Goal: Check status: Check status

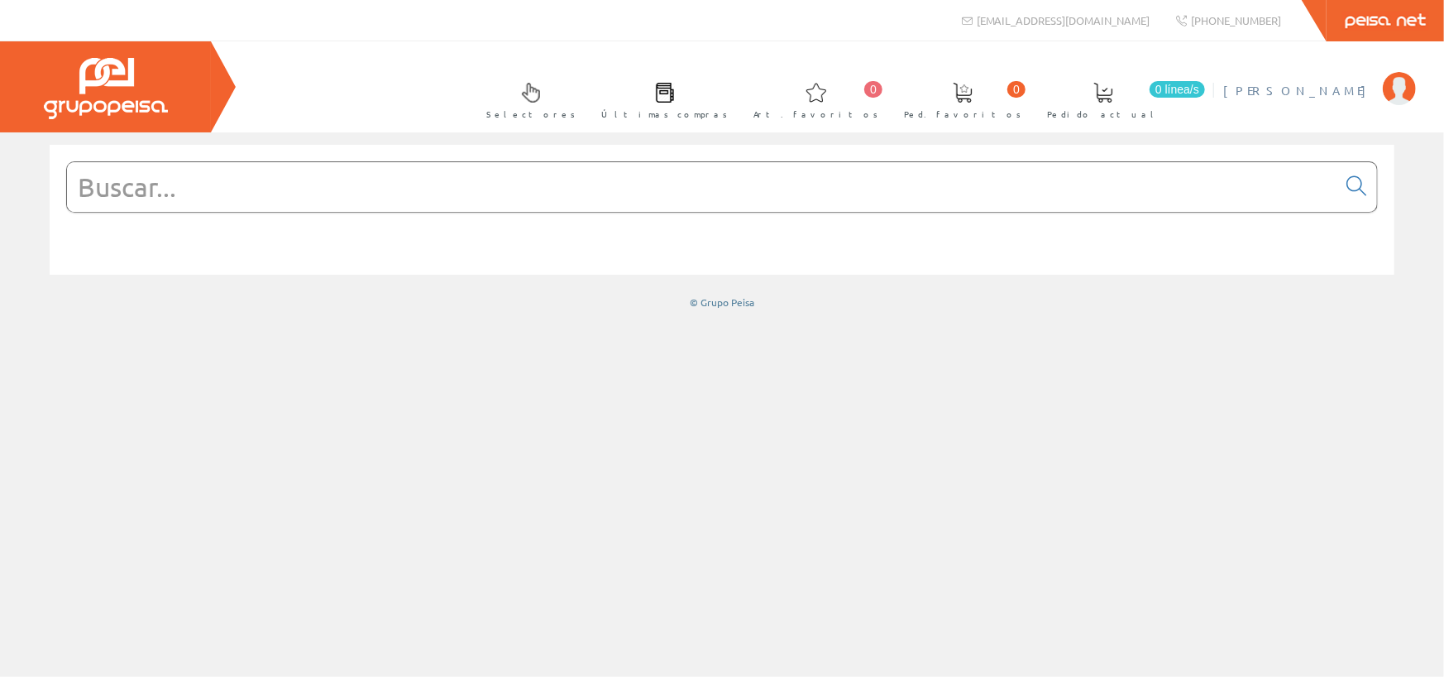
click at [1339, 97] on span "[PERSON_NAME]" at bounding box center [1298, 90] width 151 height 17
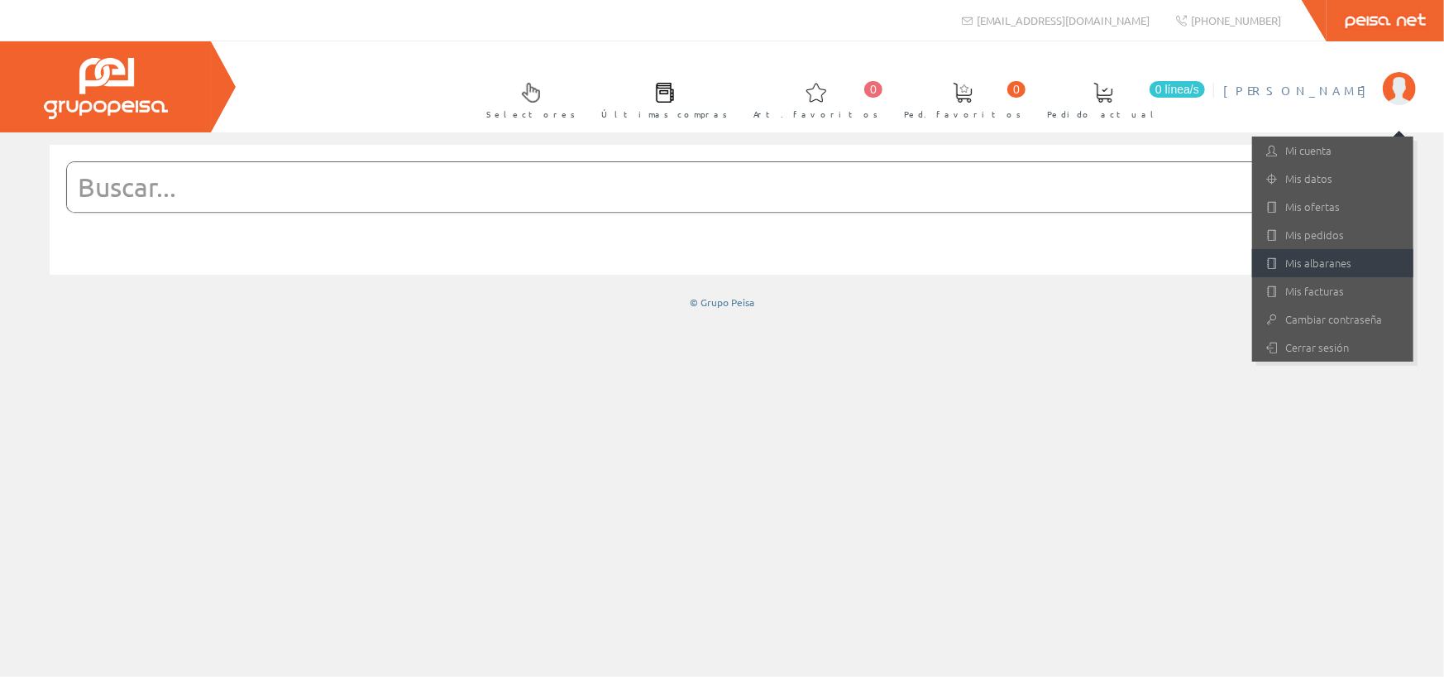
click at [1315, 266] on link "Mis albaranes" at bounding box center [1332, 263] width 161 height 28
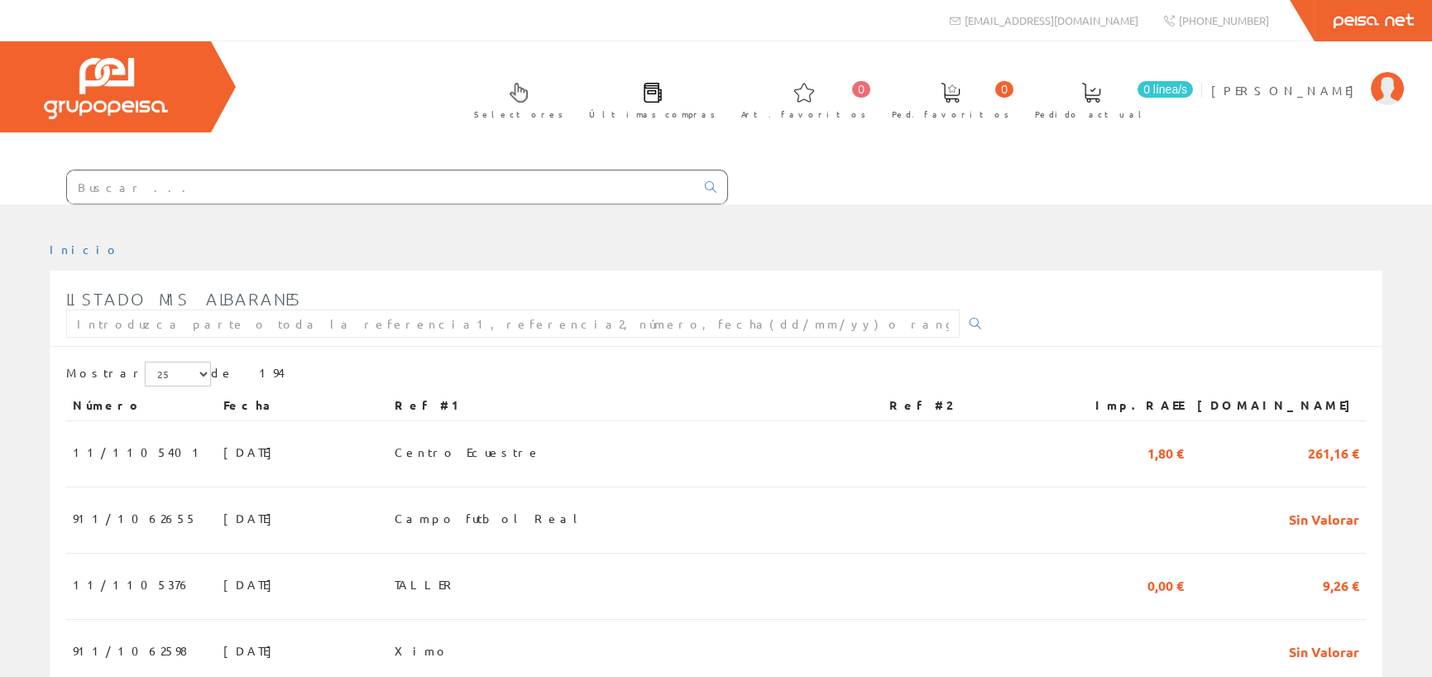
click at [393, 189] on input "text" at bounding box center [381, 186] width 628 height 33
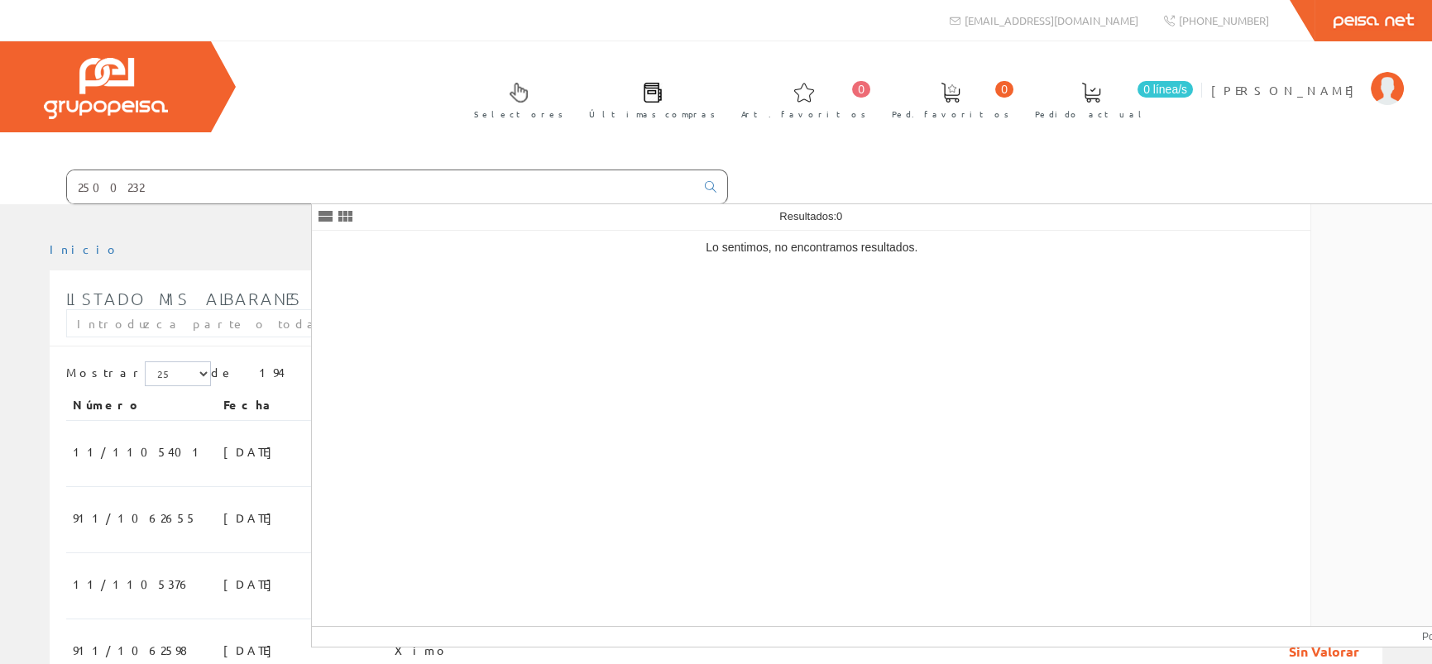
type input "2500232"
click at [509, 115] on div "Selectores Últimas compras 0 0" at bounding box center [716, 122] width 1432 height 163
click at [395, 118] on div "Selectores Últimas compras 0 0" at bounding box center [716, 122] width 1432 height 163
click at [1328, 85] on span "[PERSON_NAME]" at bounding box center [1286, 90] width 151 height 17
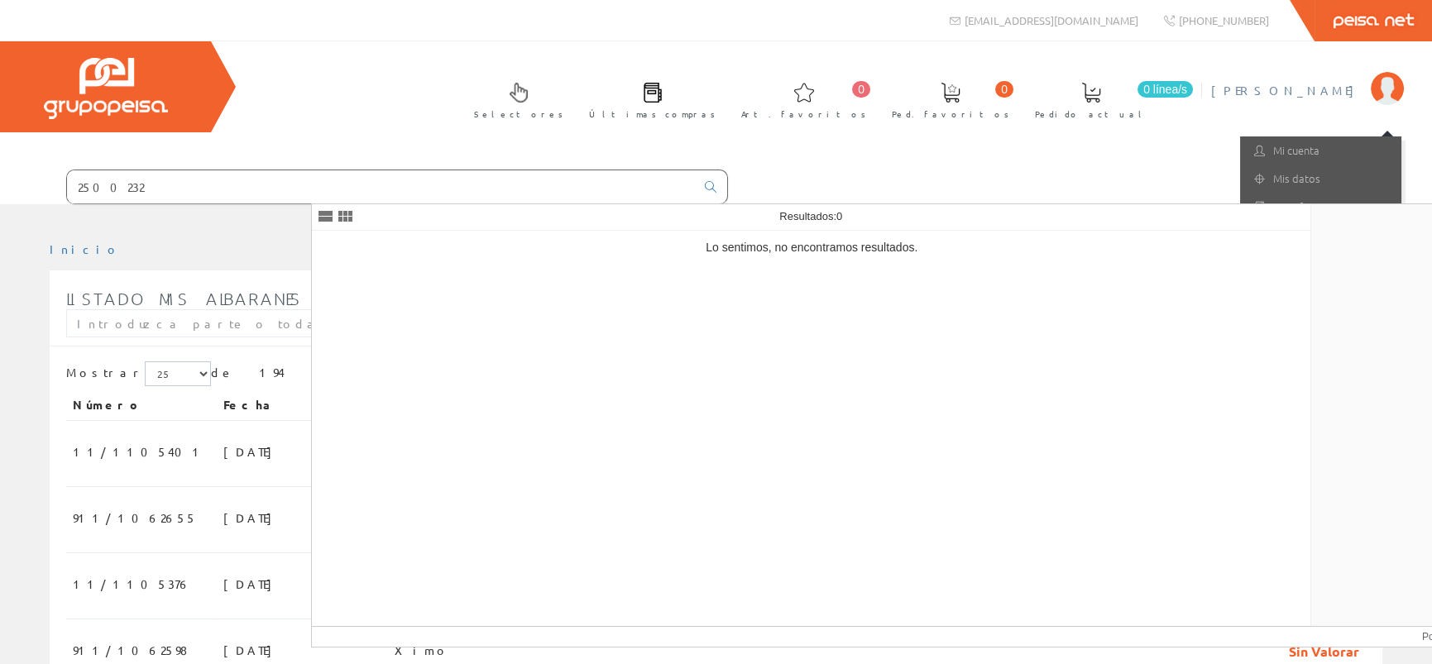
drag, startPoint x: 1019, startPoint y: 160, endPoint x: 1028, endPoint y: 160, distance: 9.1
click at [1022, 160] on div "Selectores Últimas compras 0 0" at bounding box center [716, 122] width 1432 height 163
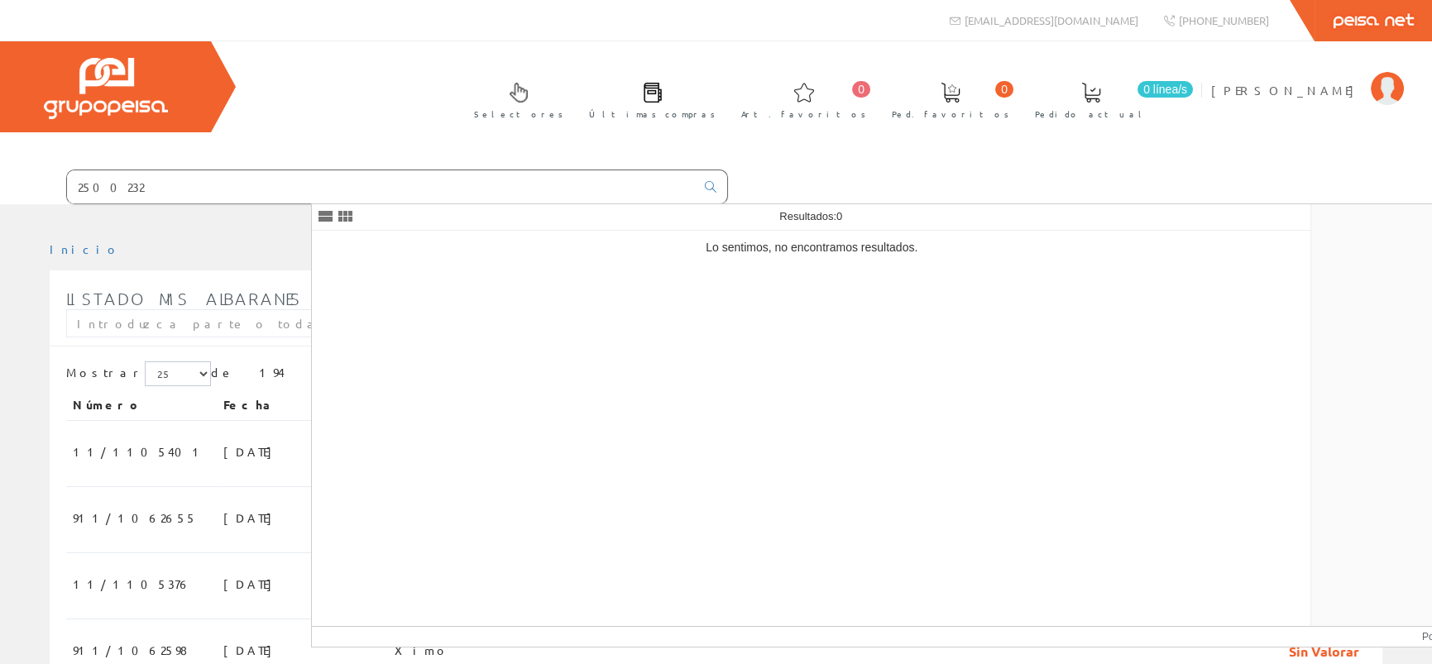
drag, startPoint x: 91, startPoint y: 89, endPoint x: 105, endPoint y: 88, distance: 14.2
click at [93, 89] on img at bounding box center [106, 88] width 124 height 61
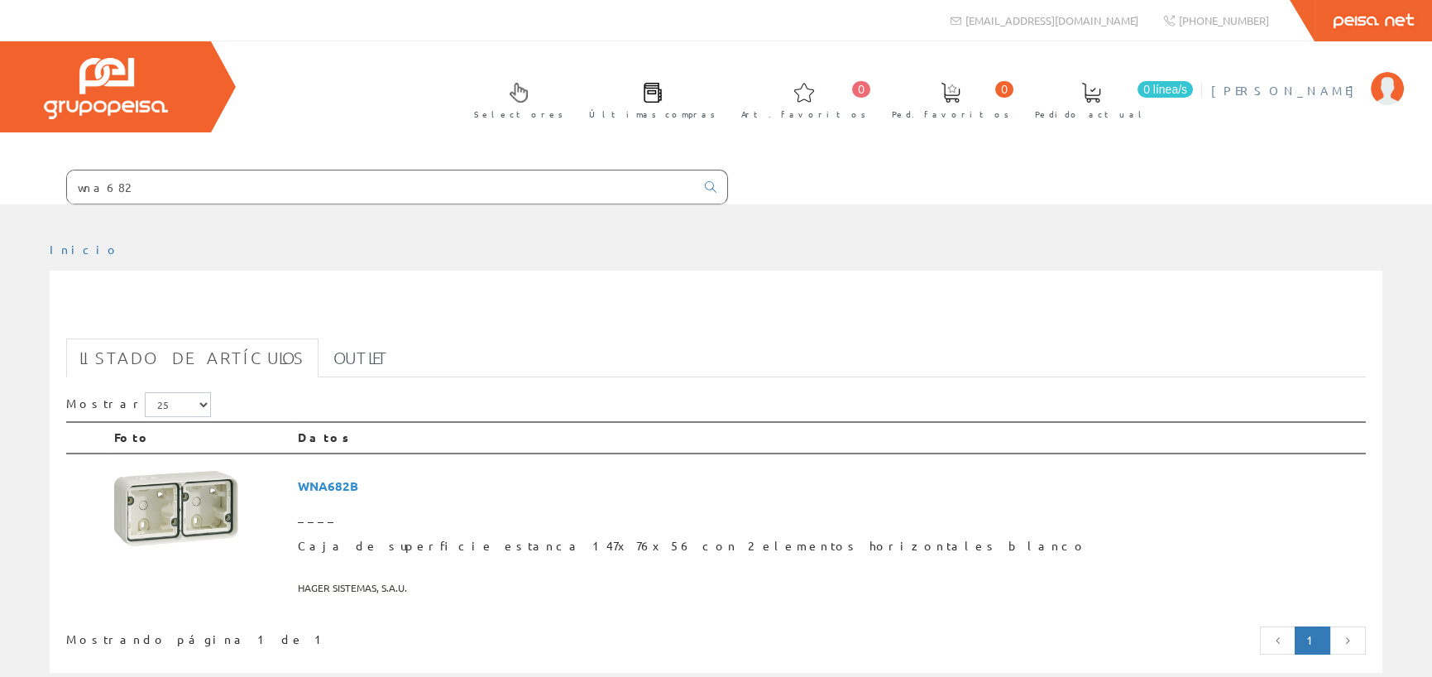
click at [1340, 93] on span "[PERSON_NAME]" at bounding box center [1286, 90] width 151 height 17
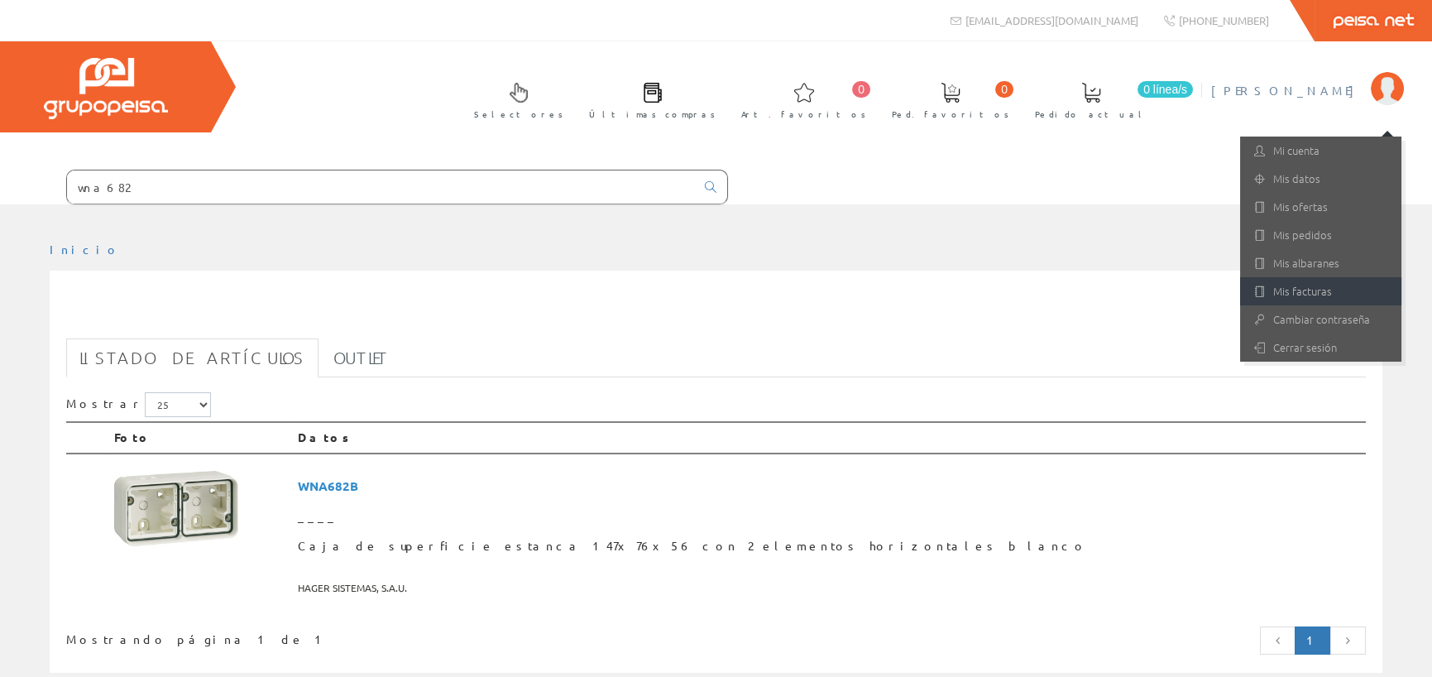
click at [1310, 284] on link "Mis facturas" at bounding box center [1320, 291] width 161 height 28
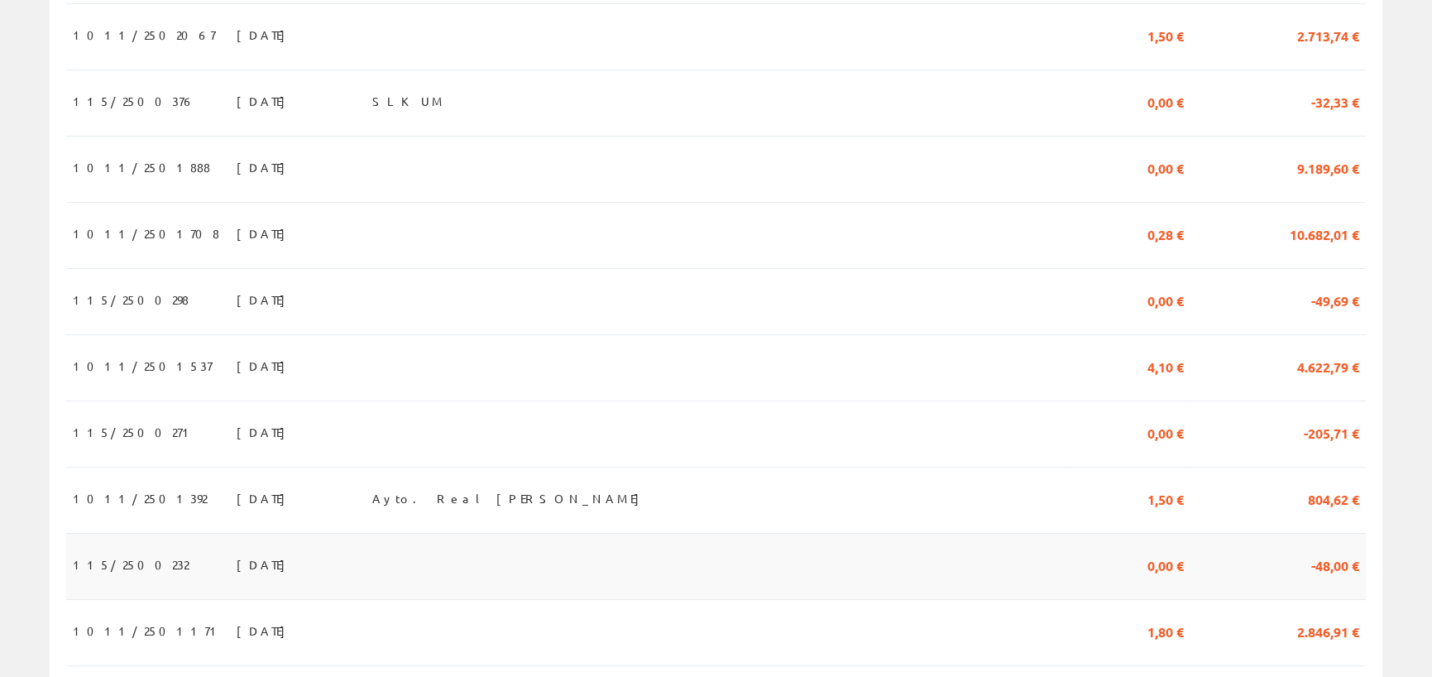
scroll to position [1241, 0]
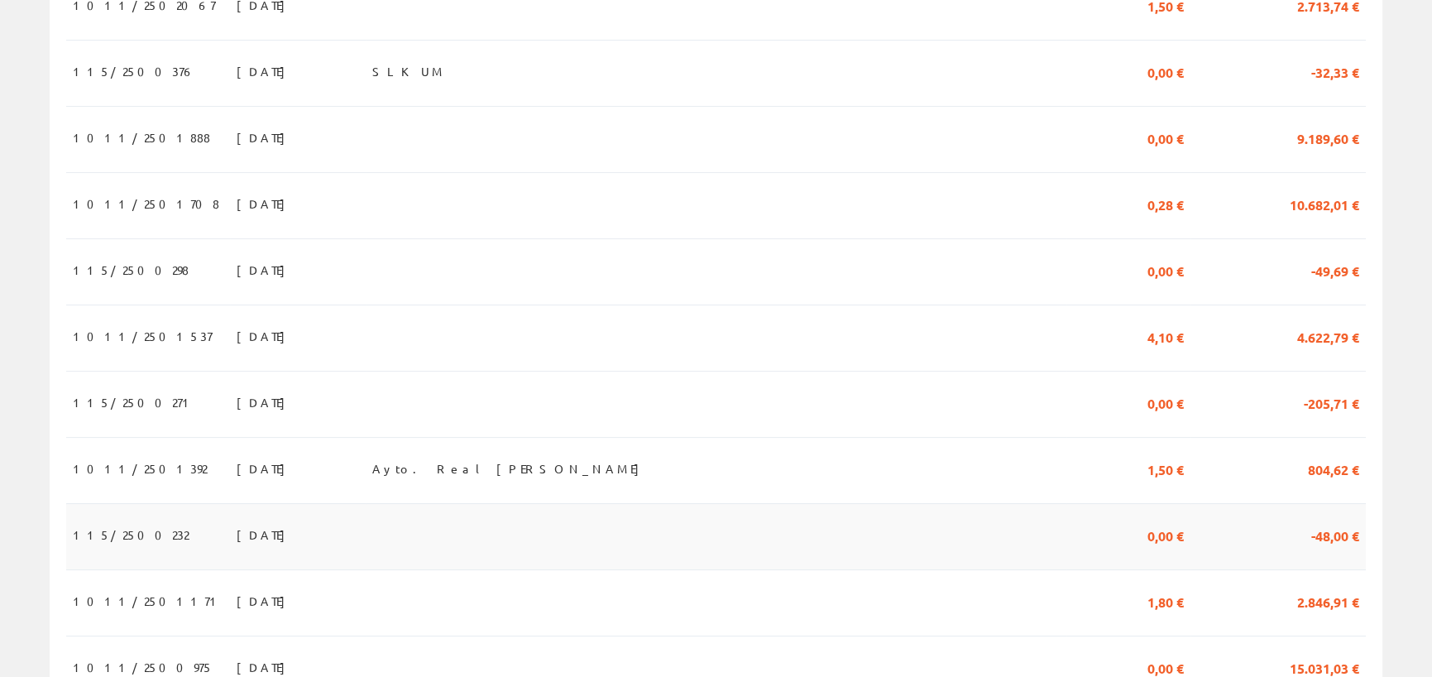
click at [124, 532] on span "115/2500232" at bounding box center [131, 534] width 116 height 28
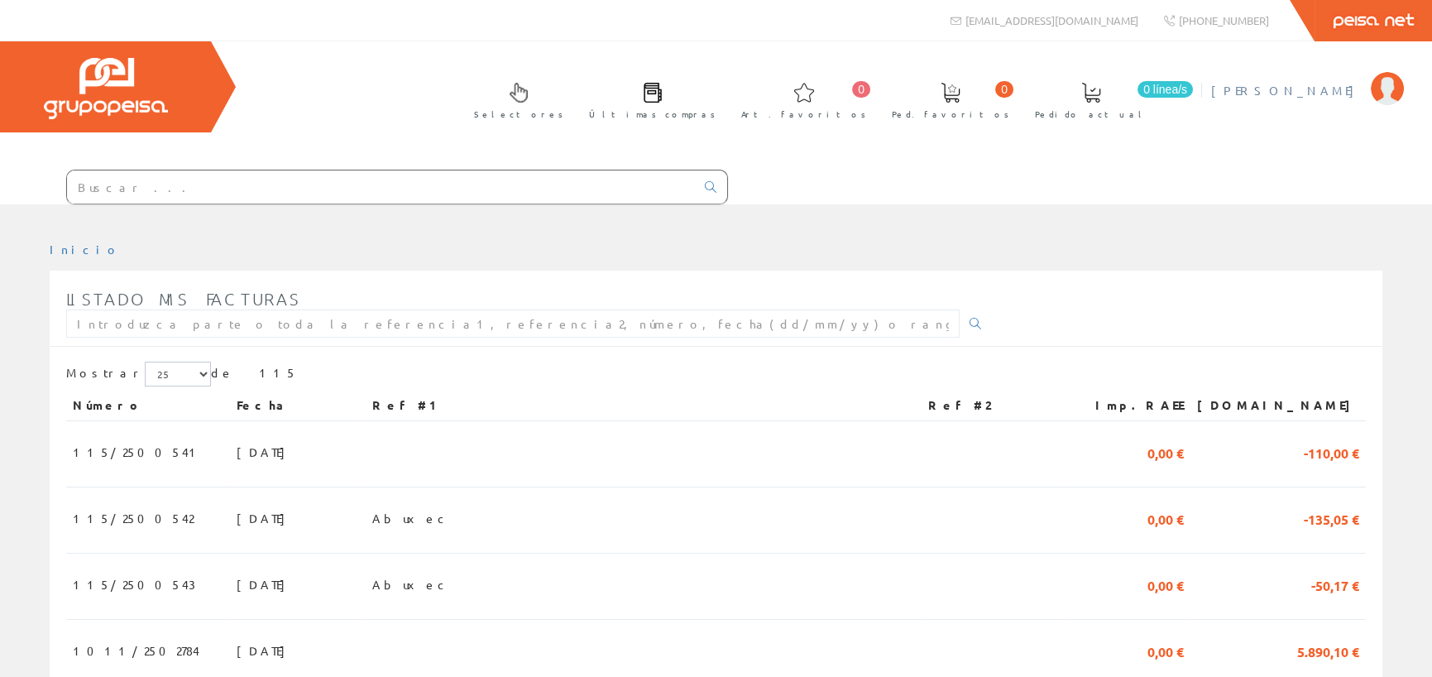
click at [1348, 91] on span "[PERSON_NAME]" at bounding box center [1286, 90] width 151 height 17
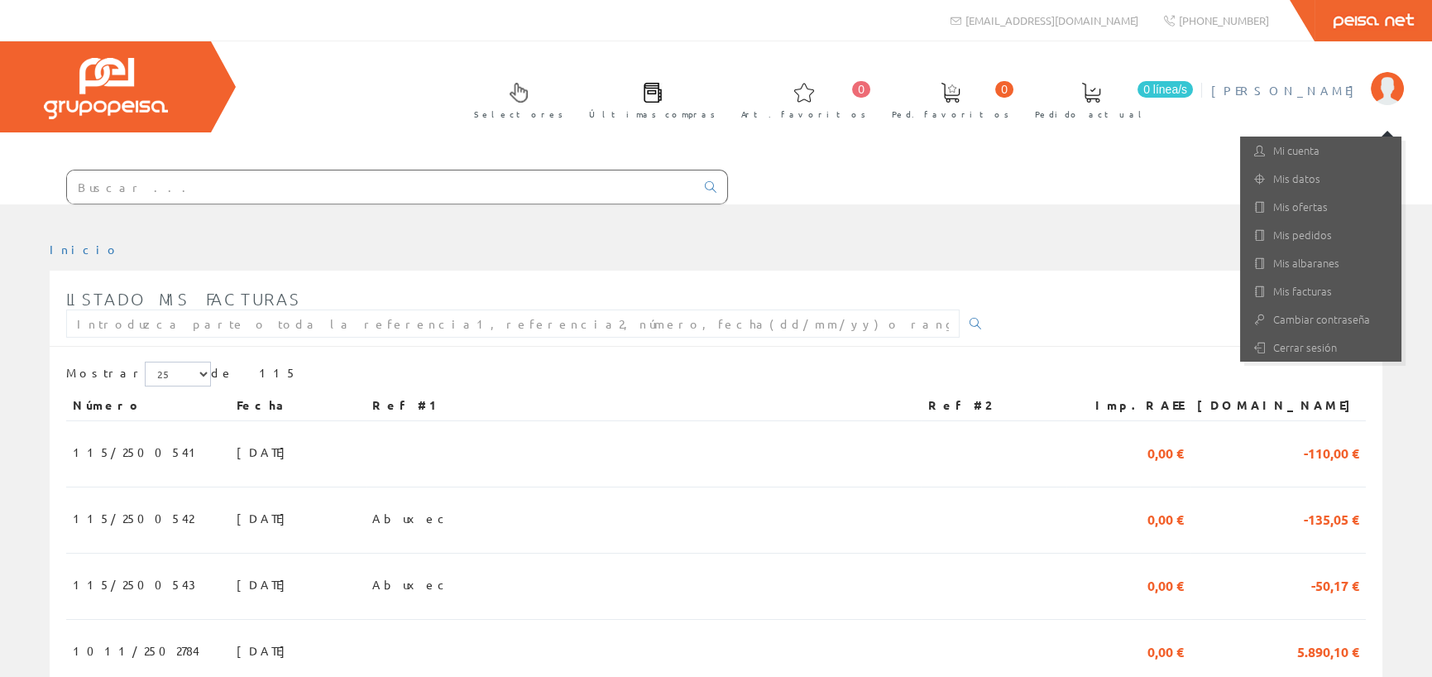
click at [1348, 89] on span "[PERSON_NAME]" at bounding box center [1286, 90] width 151 height 17
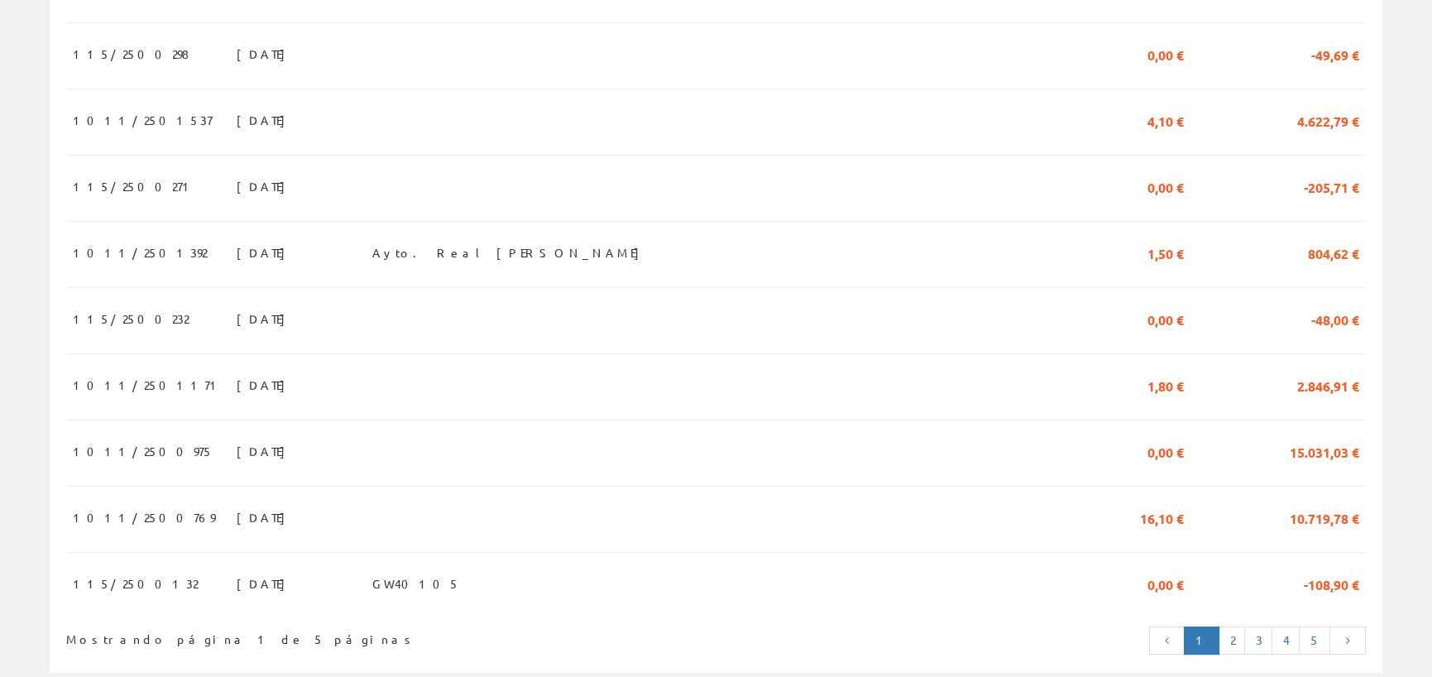
scroll to position [1506, 0]
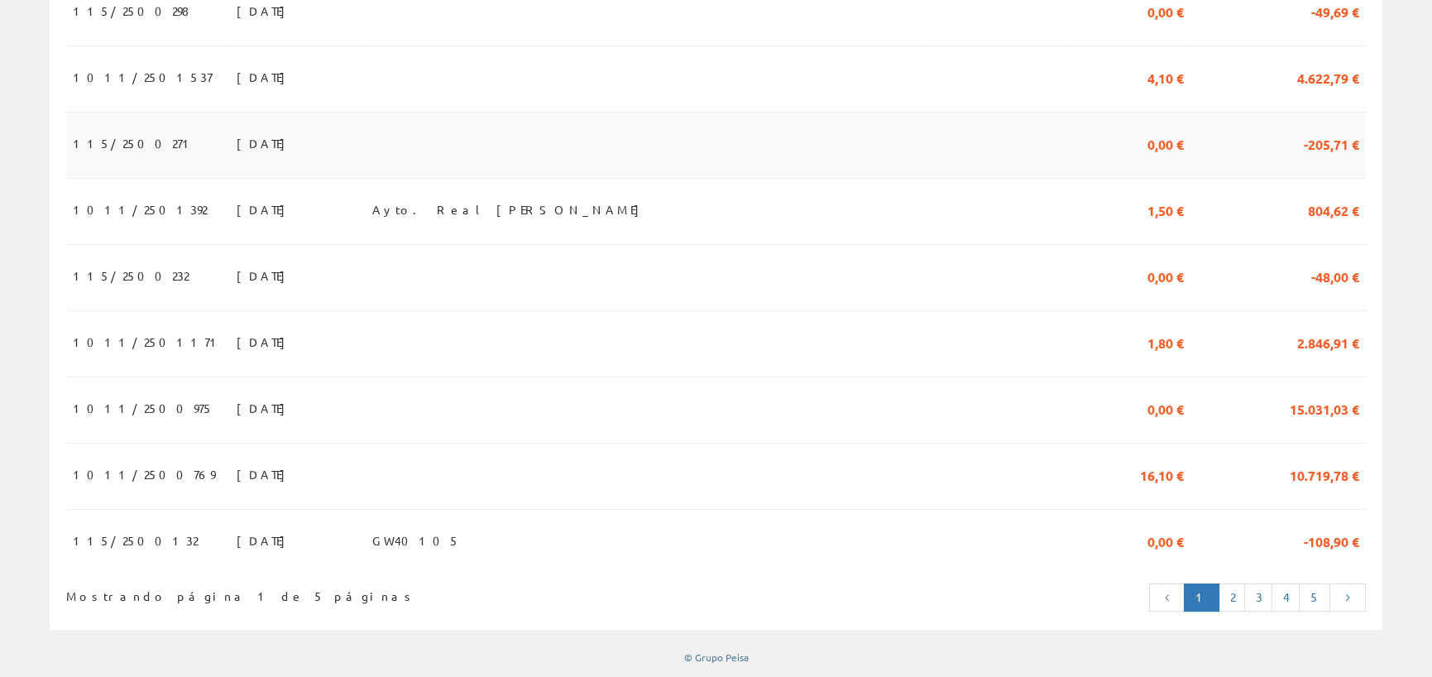
drag, startPoint x: 261, startPoint y: 150, endPoint x: 198, endPoint y: 140, distance: 63.6
click at [237, 140] on span "[DATE]" at bounding box center [265, 143] width 57 height 28
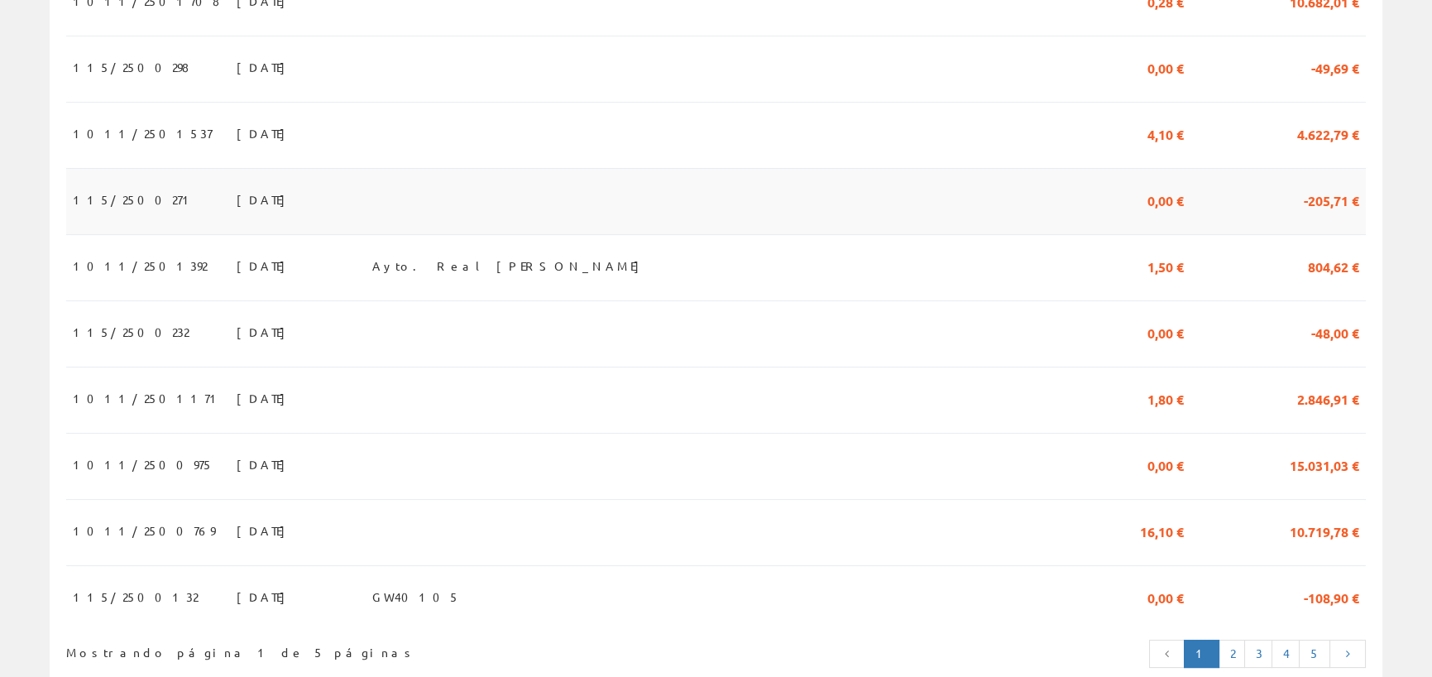
scroll to position [1415, 0]
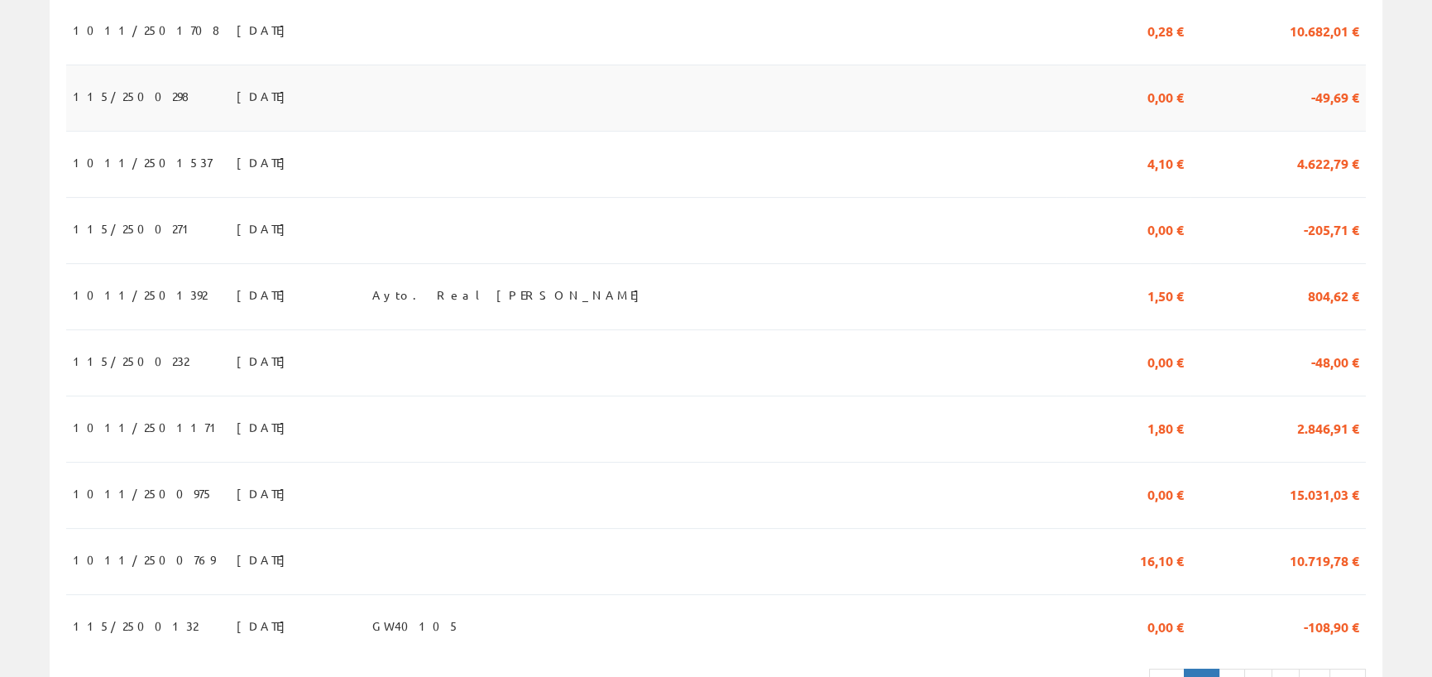
click at [345, 96] on td "15/05/2025" at bounding box center [298, 98] width 136 height 66
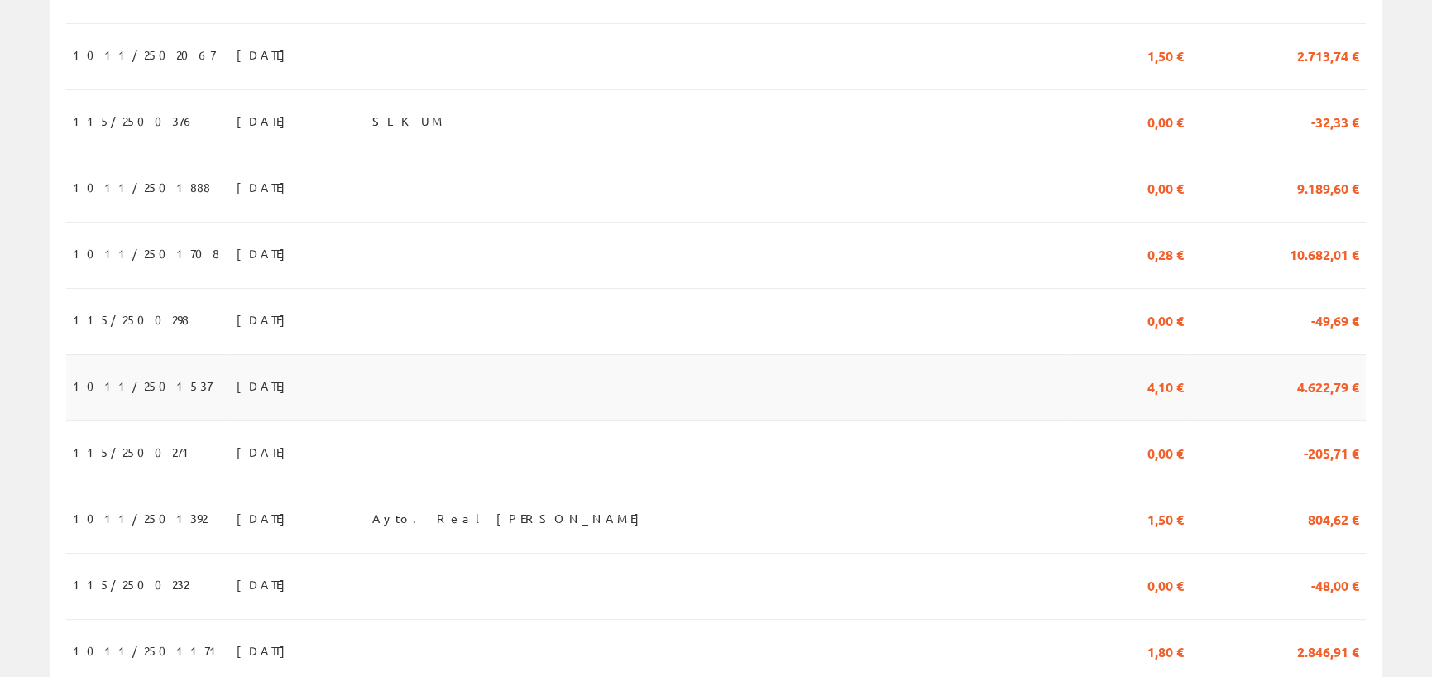
scroll to position [1166, 0]
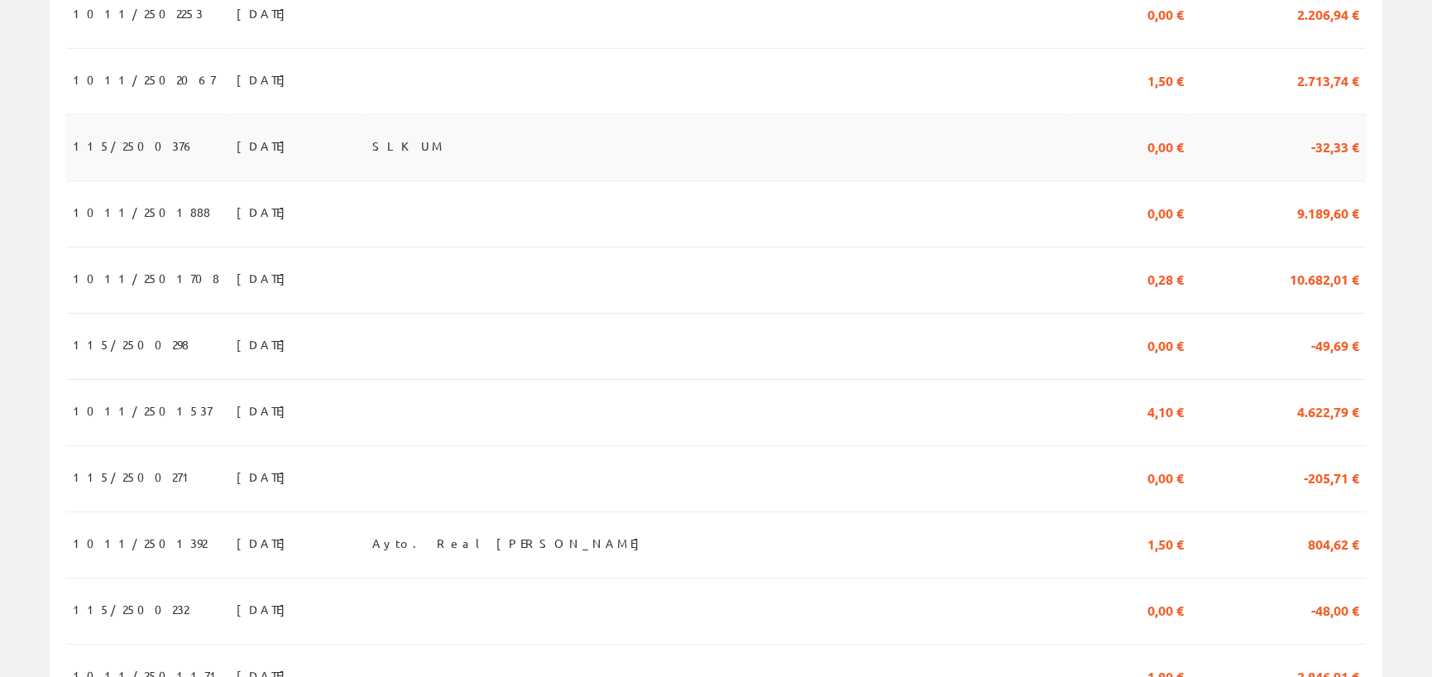
click at [845, 156] on td "SLKUM" at bounding box center [644, 147] width 556 height 66
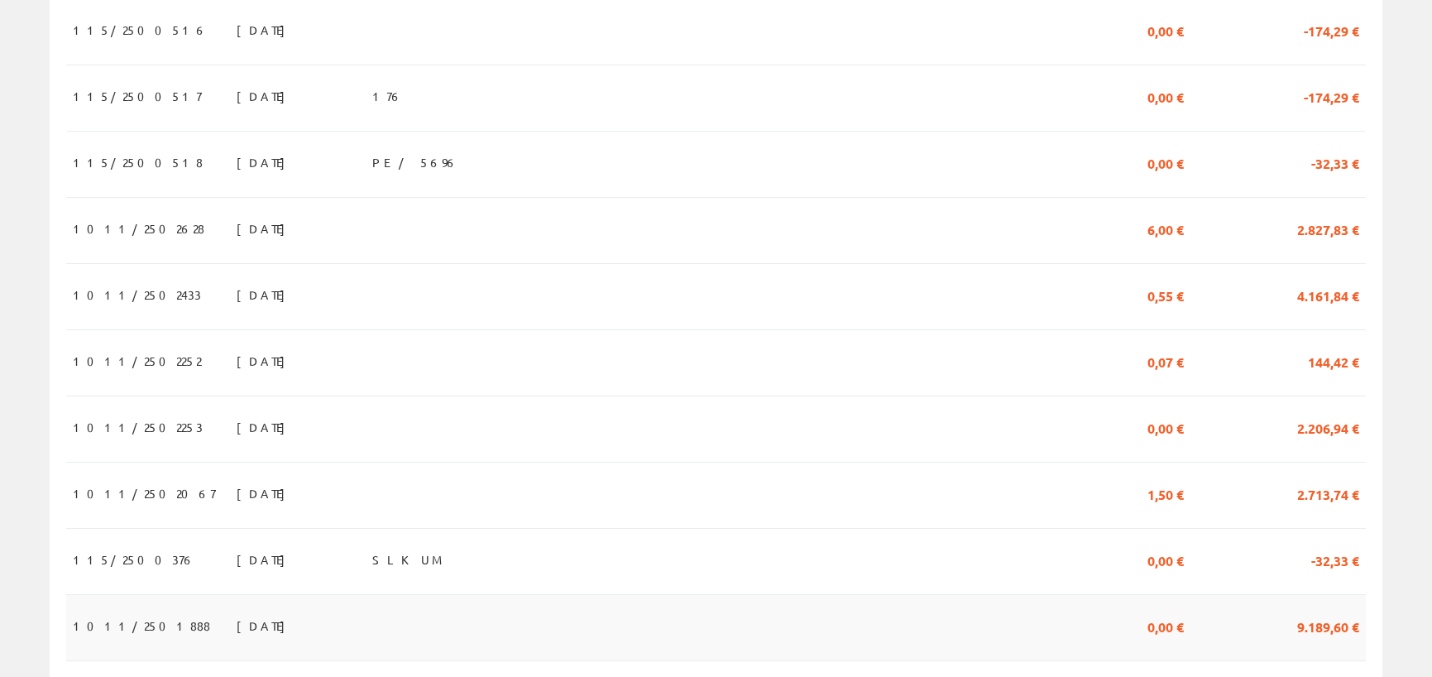
scroll to position [753, 0]
click at [696, 163] on td "PE / 5696" at bounding box center [644, 165] width 556 height 66
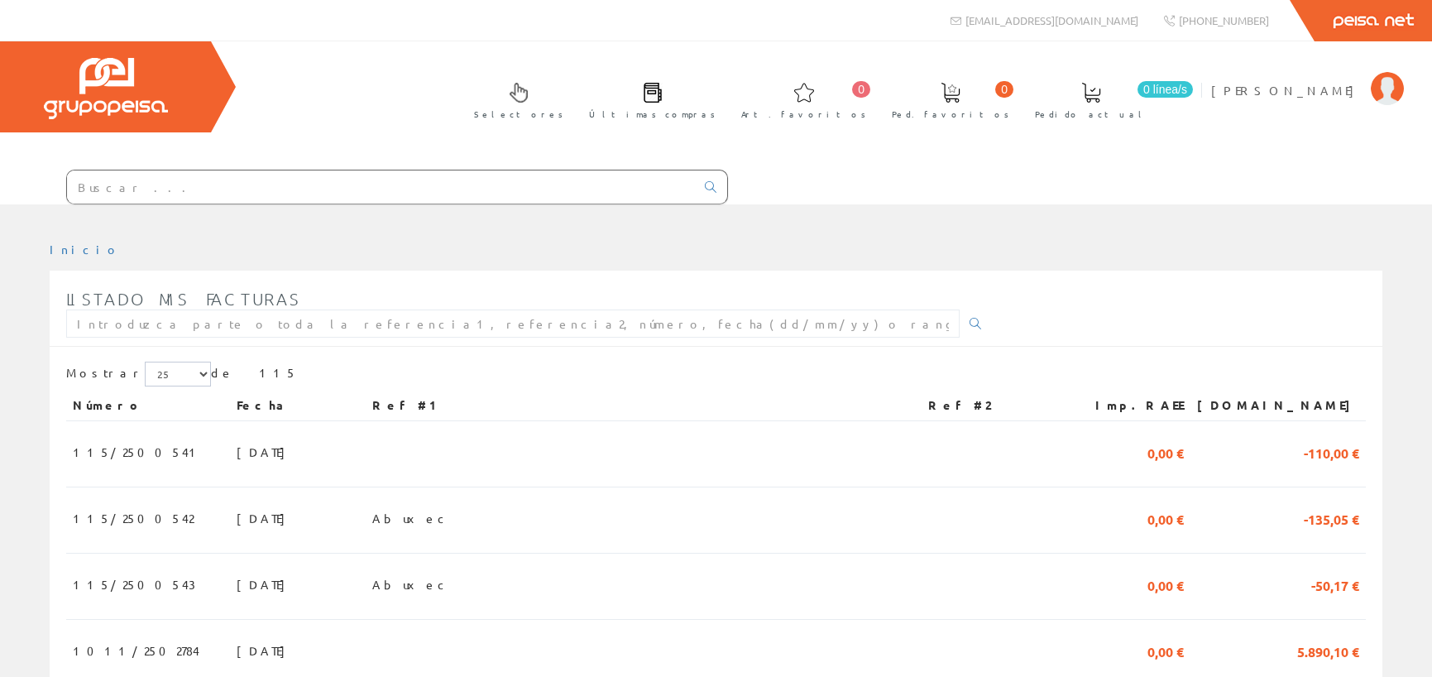
scroll to position [753, 0]
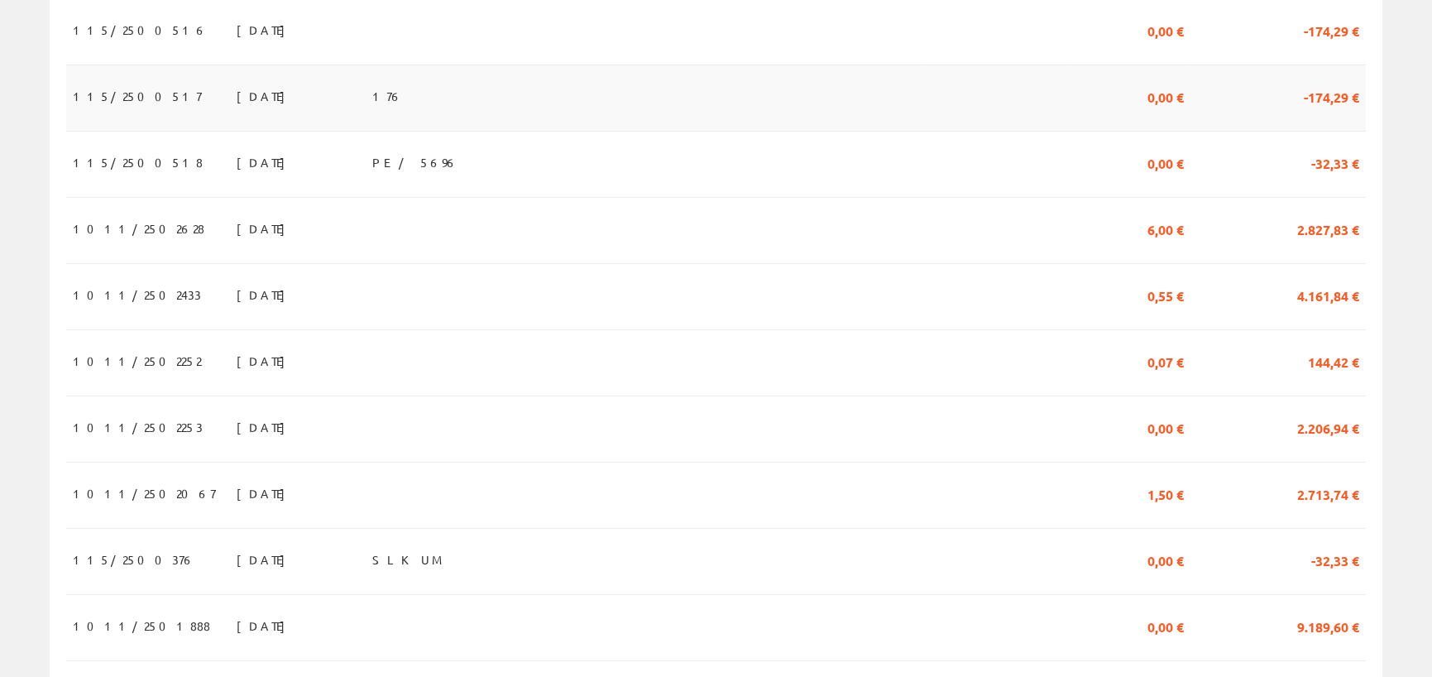
click at [951, 88] on td at bounding box center [994, 98] width 145 height 66
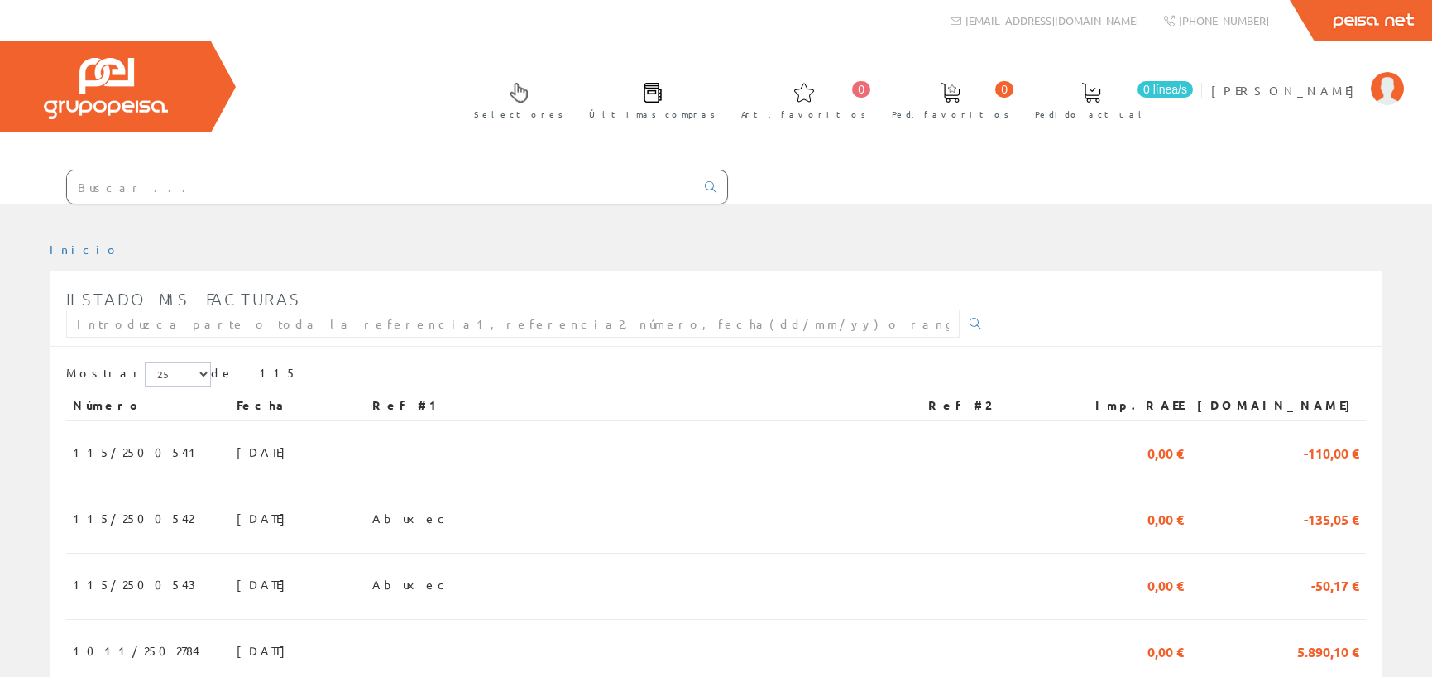
scroll to position [753, 0]
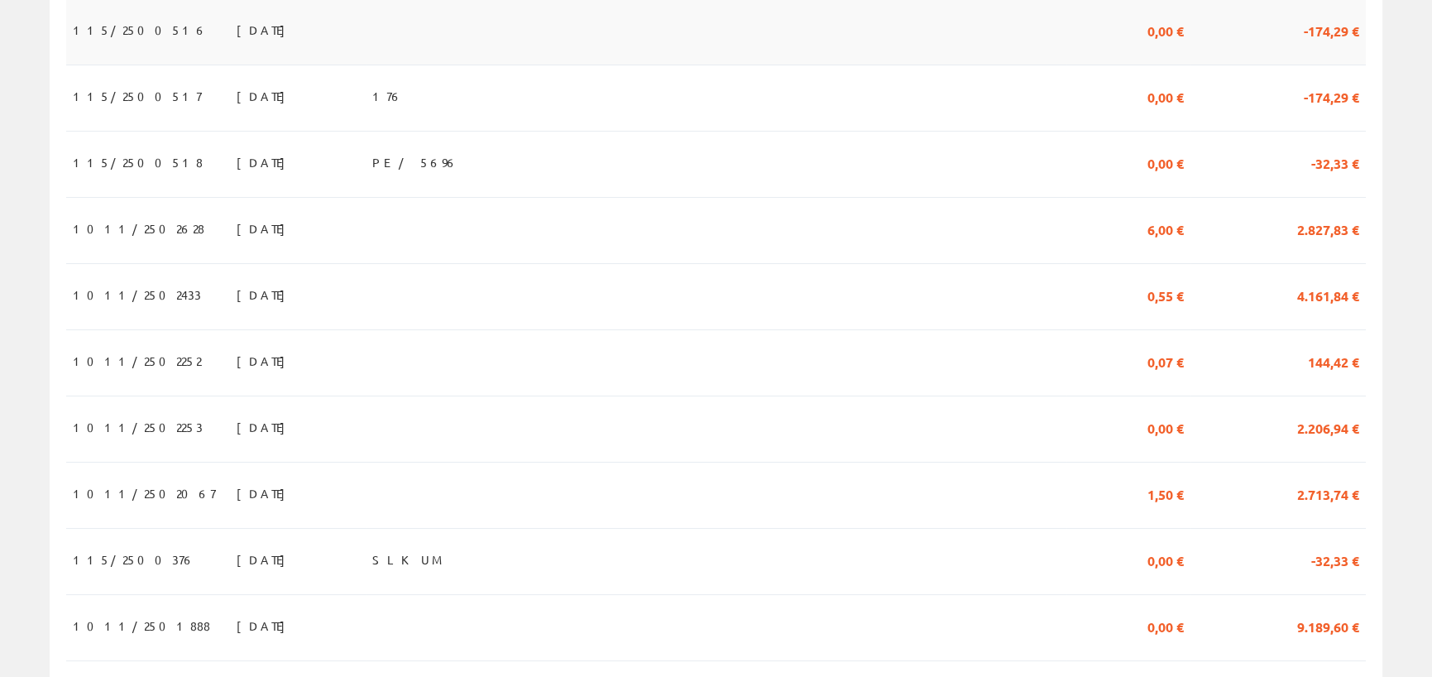
click at [879, 55] on td at bounding box center [644, 32] width 556 height 66
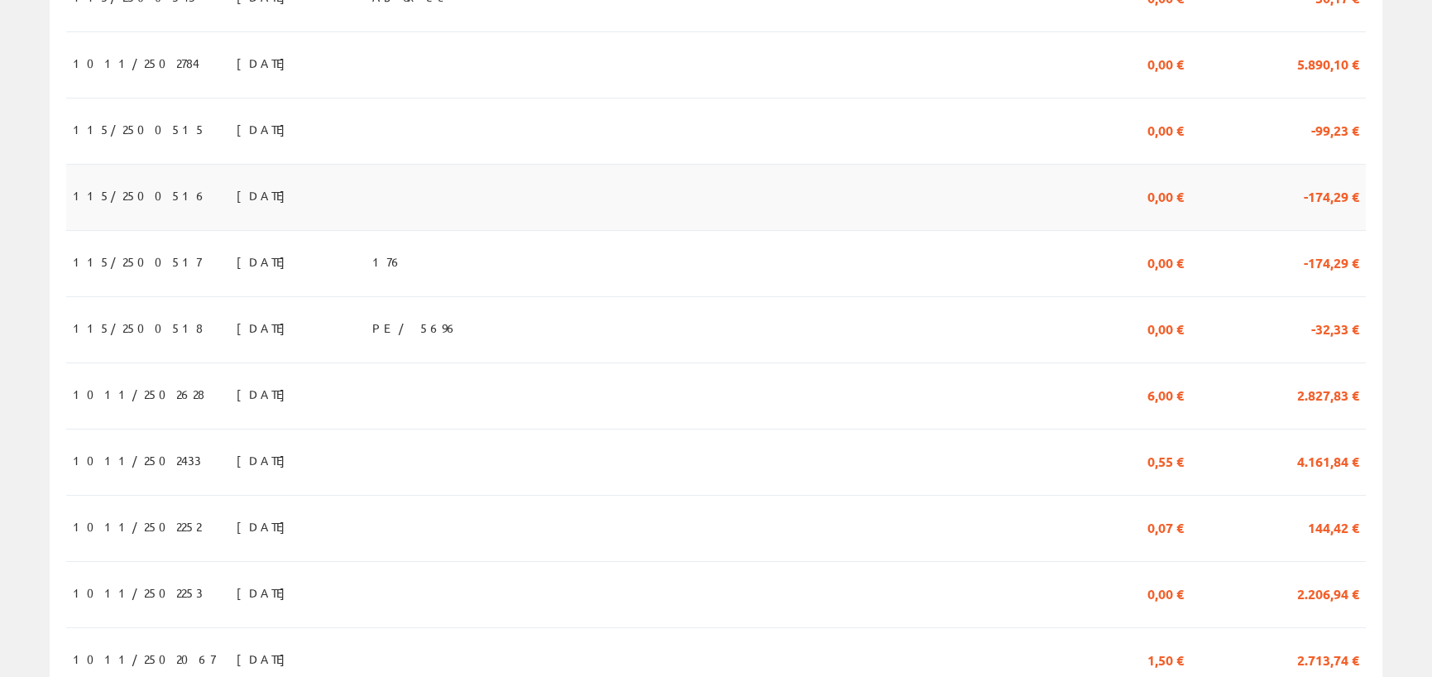
scroll to position [505, 0]
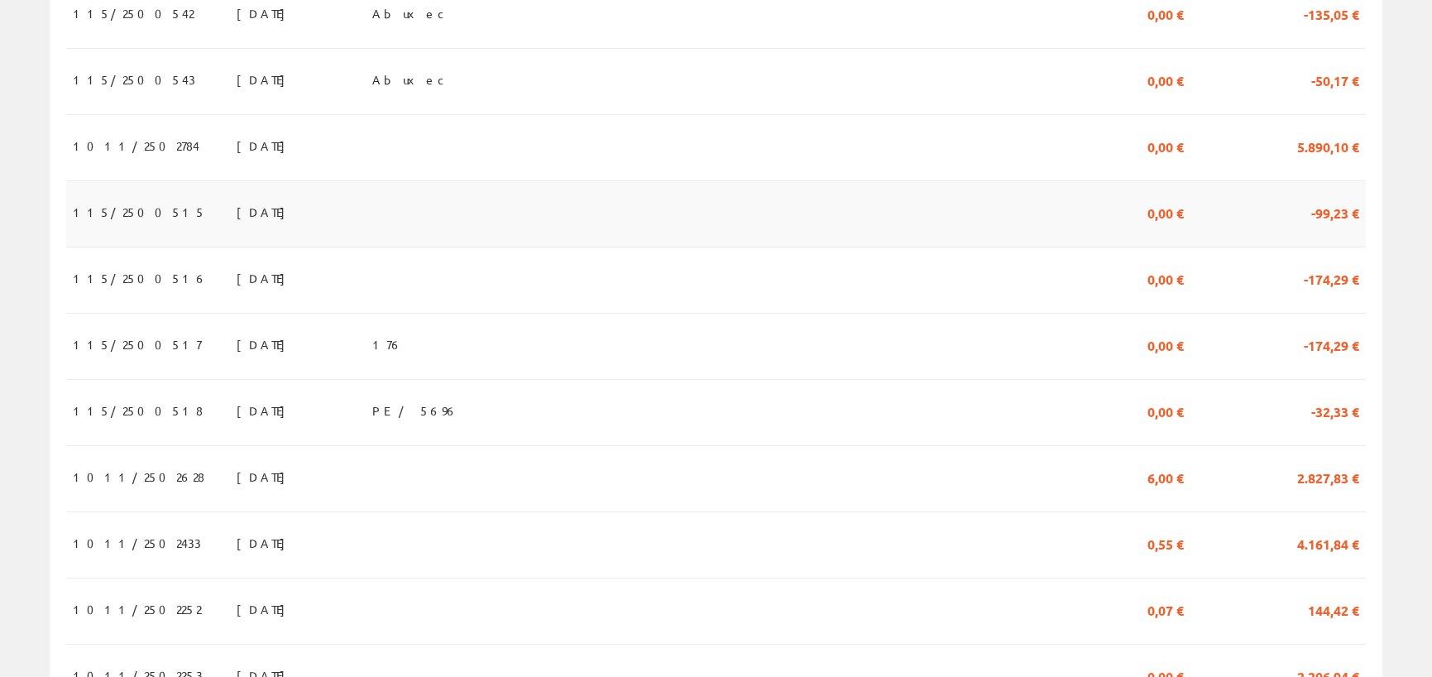
click at [978, 220] on td at bounding box center [994, 214] width 145 height 66
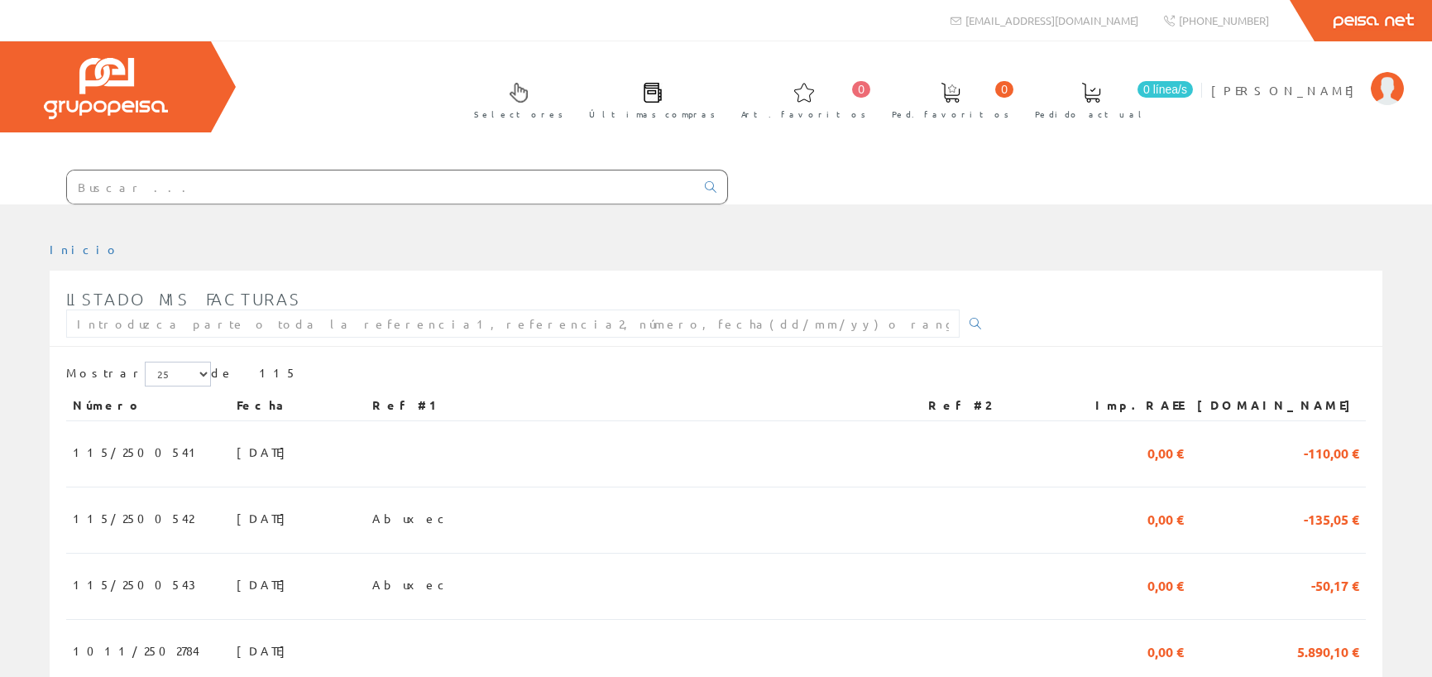
scroll to position [505, 0]
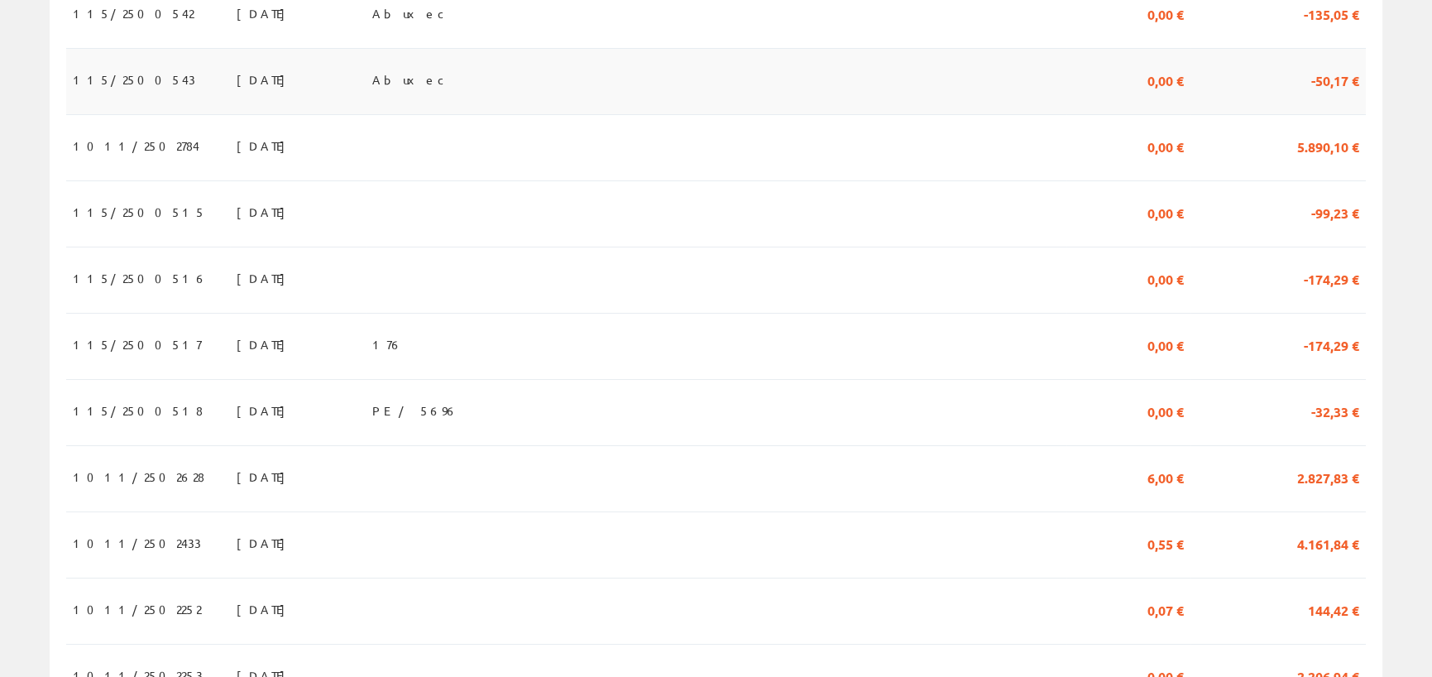
click at [829, 92] on td "Abuxec" at bounding box center [644, 82] width 556 height 66
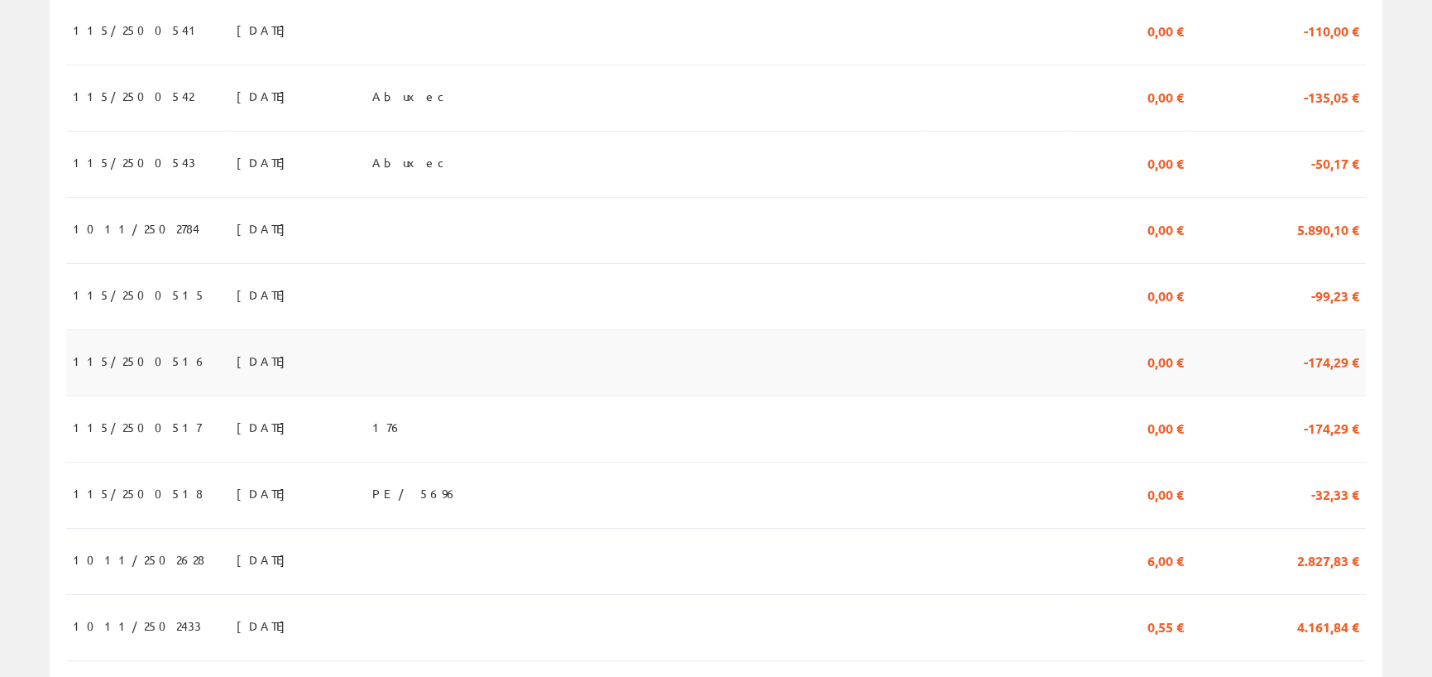
scroll to position [339, 0]
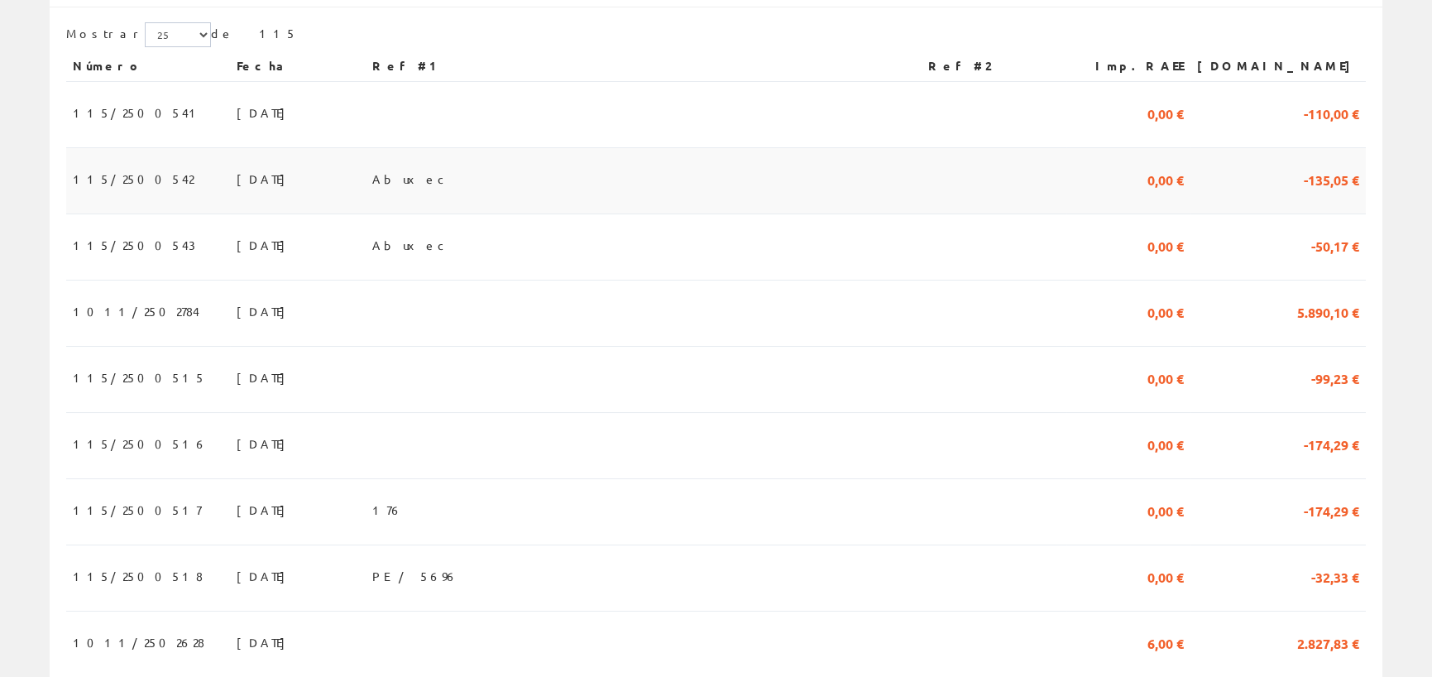
click at [960, 184] on td at bounding box center [994, 181] width 145 height 66
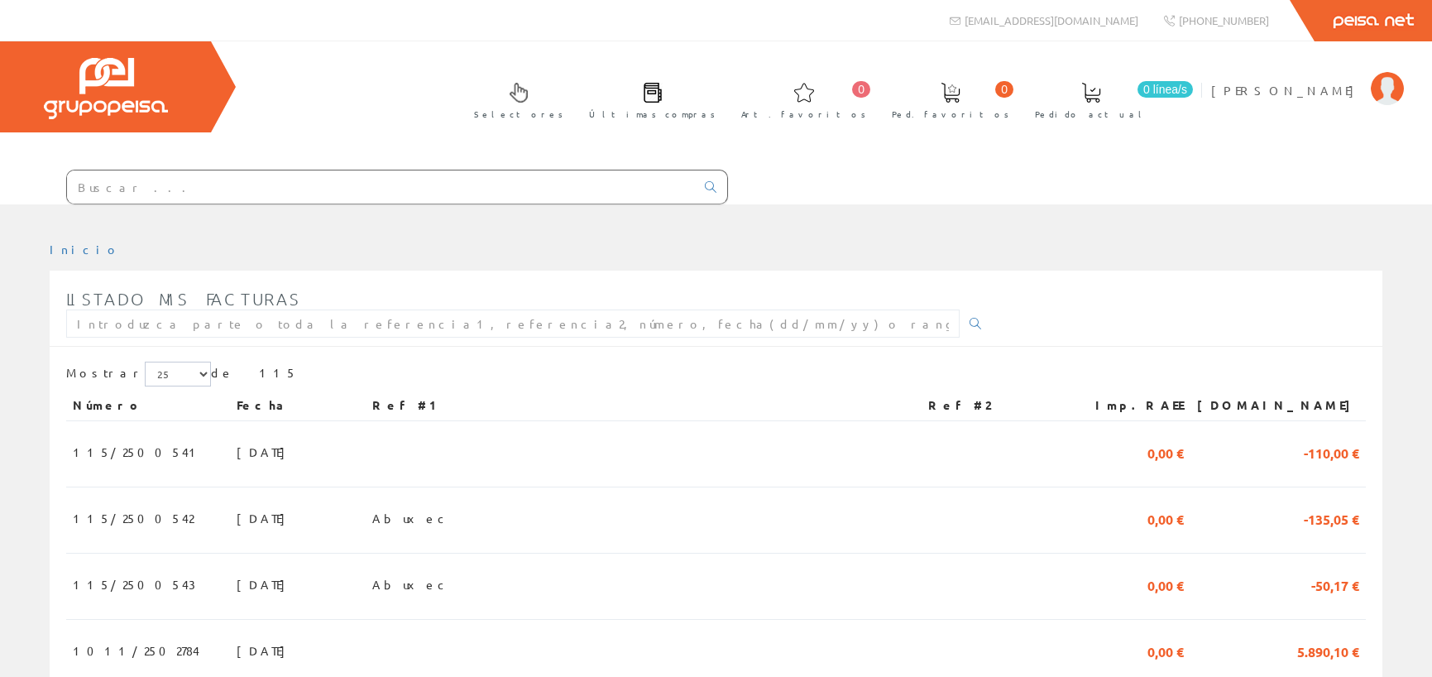
scroll to position [339, 0]
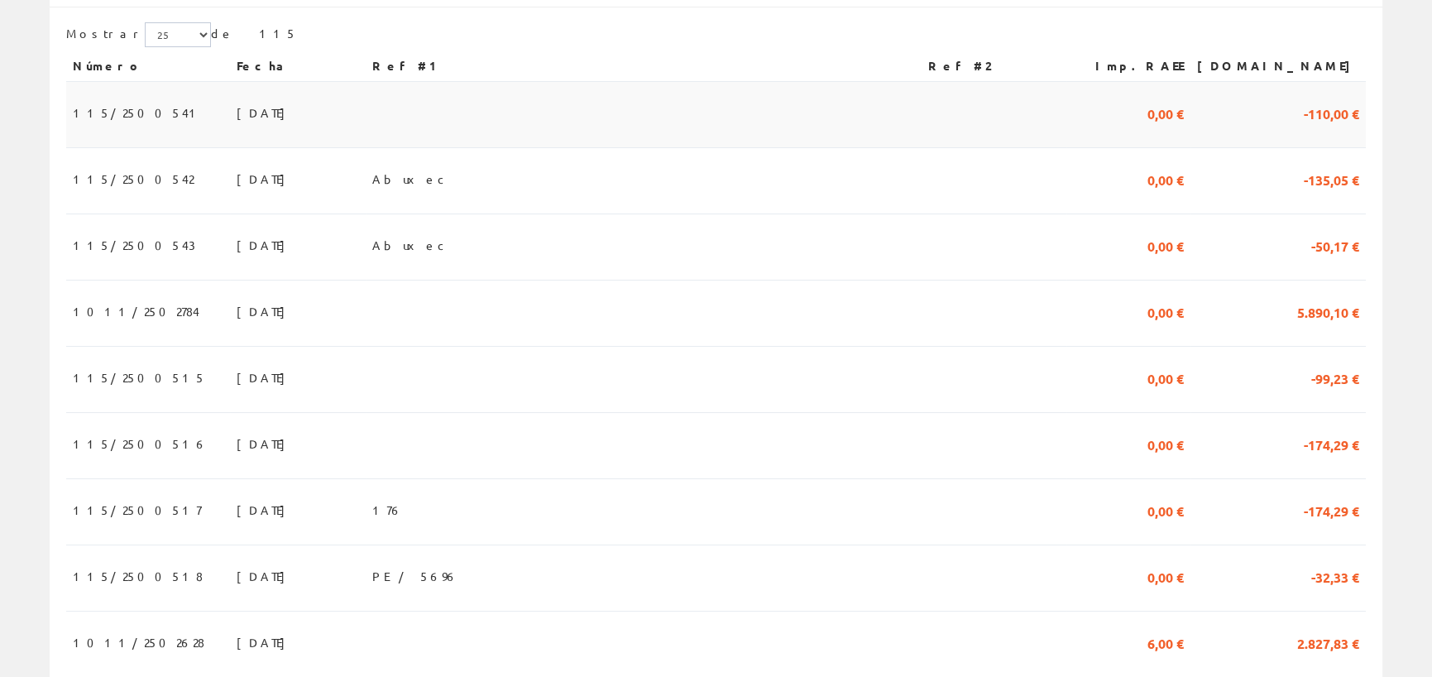
click at [950, 98] on td at bounding box center [994, 115] width 145 height 66
